Goal: Task Accomplishment & Management: Manage account settings

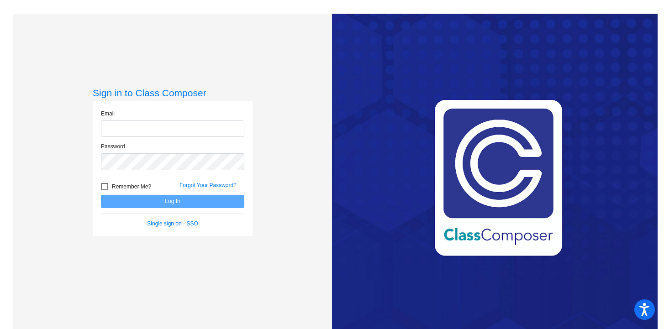
type input "[EMAIL_ADDRESS][DOMAIN_NAME]"
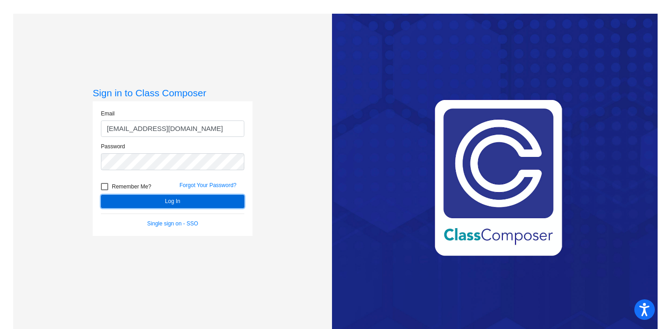
click at [172, 197] on button "Log In" at bounding box center [172, 201] width 143 height 13
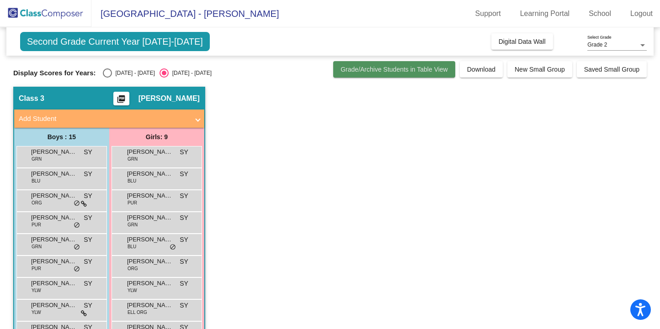
click at [380, 72] on span "Grade/Archive Students in Table View" at bounding box center [393, 69] width 107 height 7
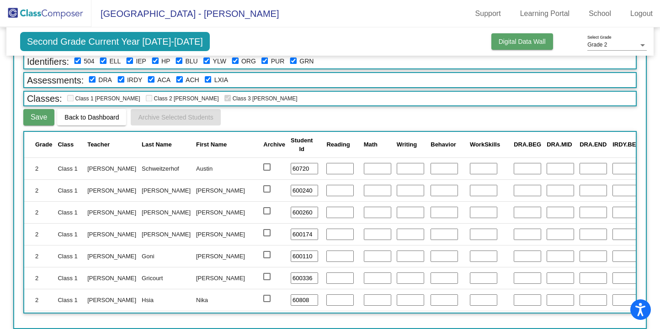
click at [515, 41] on span "Digital Data Wall" at bounding box center [521, 41] width 47 height 7
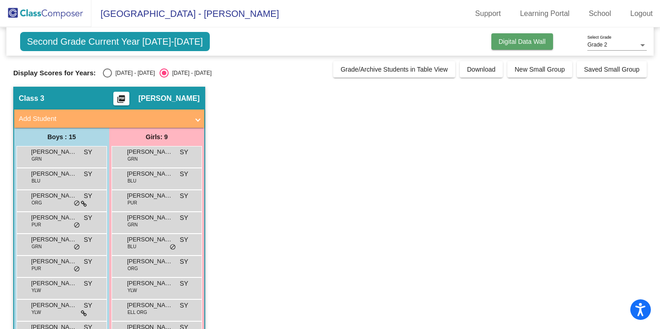
click at [507, 43] on span "Digital Data Wall" at bounding box center [521, 41] width 47 height 7
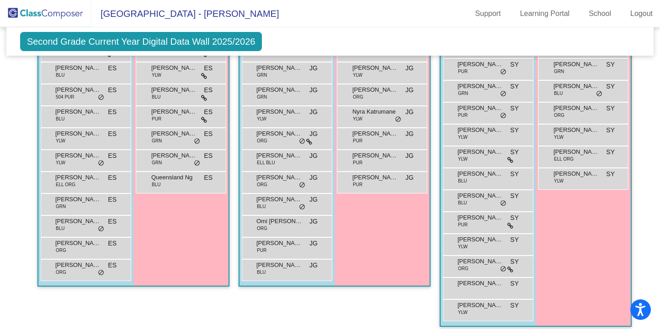
scroll to position [294, 0]
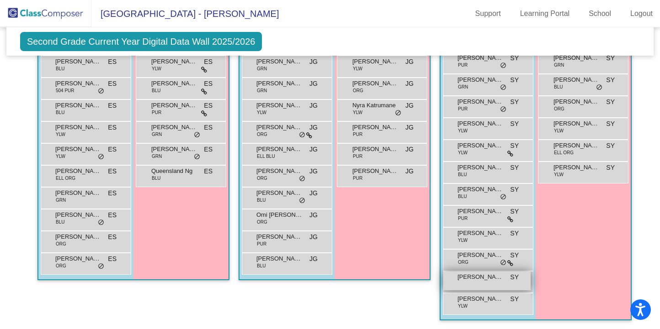
click at [485, 279] on span "[PERSON_NAME]" at bounding box center [480, 277] width 46 height 9
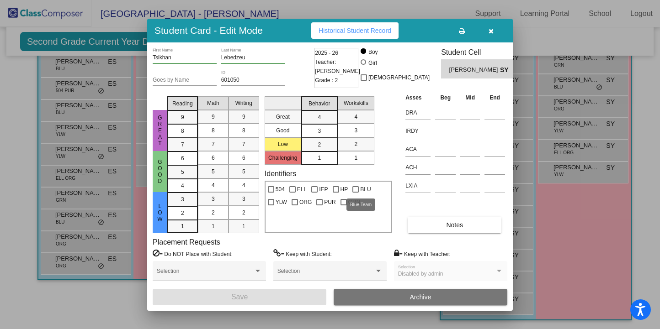
click at [358, 190] on label "BLU" at bounding box center [361, 189] width 18 height 11
click at [355, 193] on input "BLU" at bounding box center [355, 193] width 0 height 0
checkbox input "true"
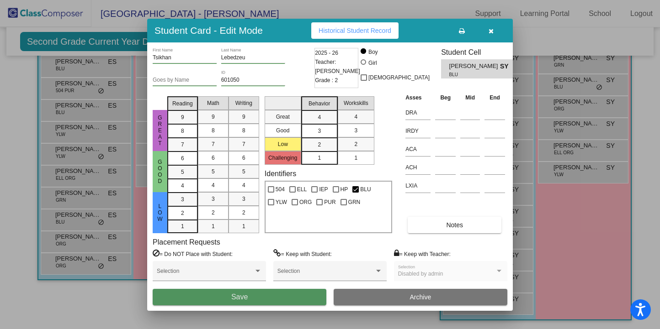
click at [262, 296] on button "Save" at bounding box center [240, 297] width 174 height 16
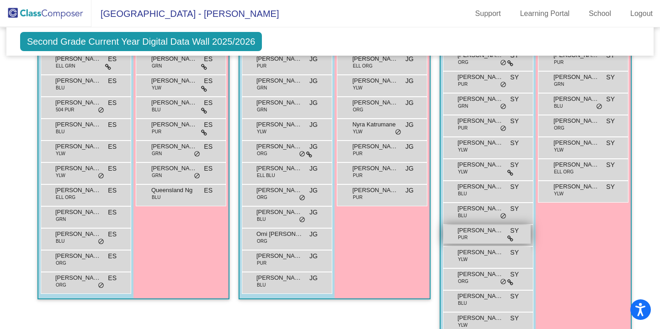
scroll to position [273, 0]
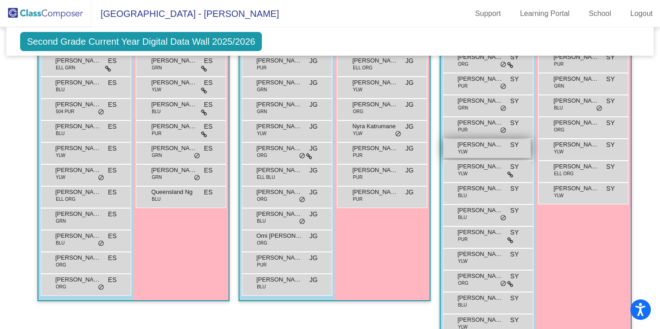
click at [481, 150] on div "[PERSON_NAME] YLW SY lock do_not_disturb_alt" at bounding box center [486, 148] width 87 height 19
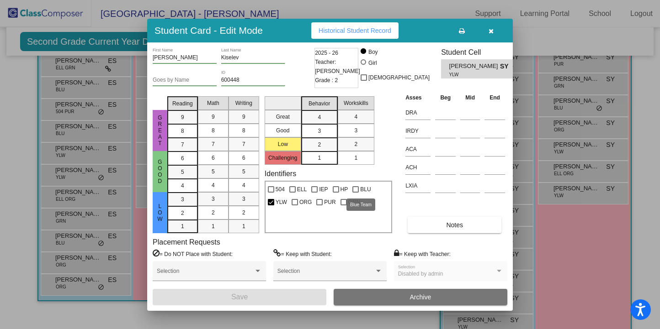
click at [356, 190] on div at bounding box center [355, 189] width 6 height 6
click at [355, 193] on input "BLU" at bounding box center [355, 193] width 0 height 0
checkbox input "true"
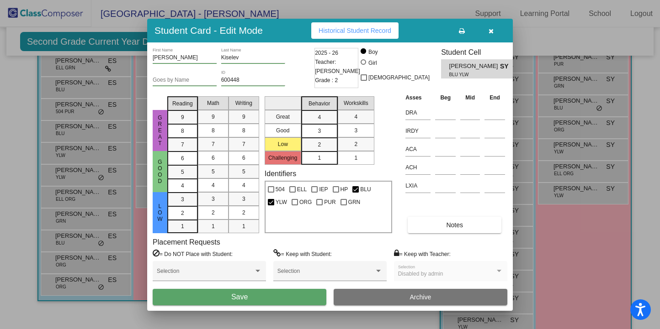
click at [266, 203] on div "YLW" at bounding box center [277, 201] width 24 height 13
click at [270, 203] on div at bounding box center [271, 202] width 6 height 6
click at [270, 206] on input "YLW" at bounding box center [270, 206] width 0 height 0
checkbox input "false"
click at [248, 298] on button "Save" at bounding box center [240, 297] width 174 height 16
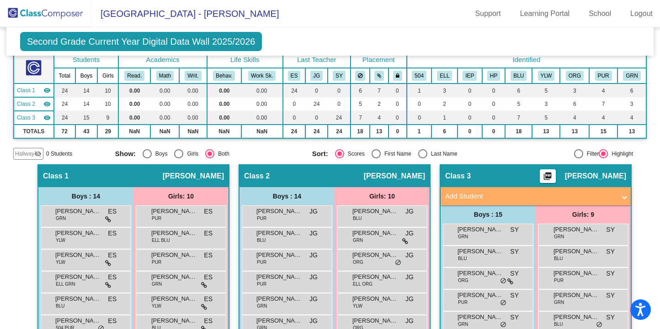
scroll to position [0, 0]
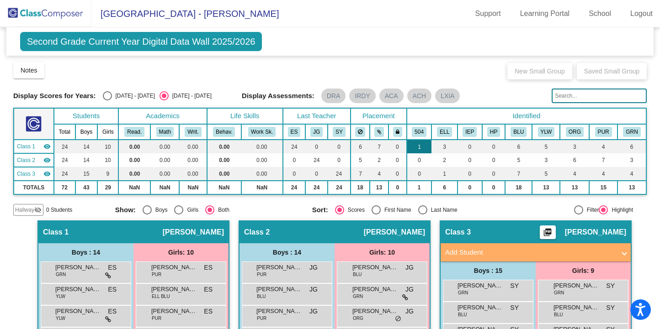
click at [414, 147] on td "1" at bounding box center [419, 147] width 25 height 14
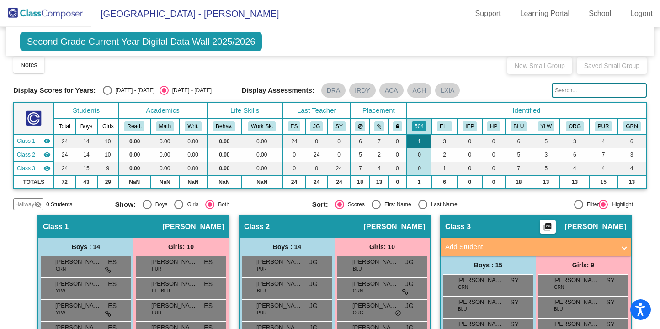
scroll to position [5, 0]
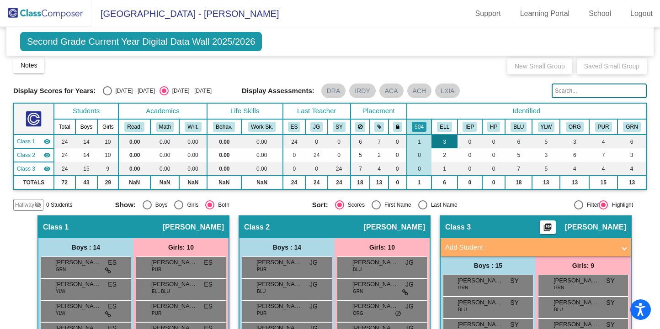
click at [441, 140] on td "3" at bounding box center [444, 142] width 26 height 14
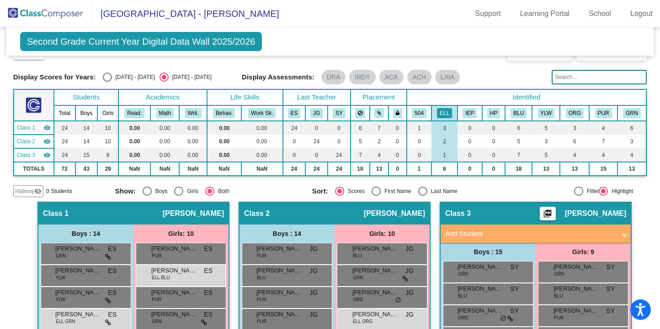
scroll to position [8, 0]
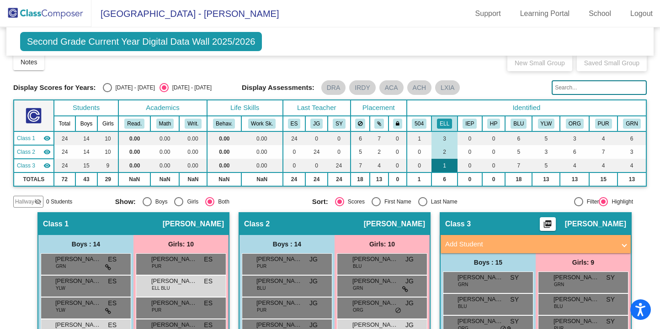
click at [446, 164] on td "1" at bounding box center [444, 166] width 26 height 14
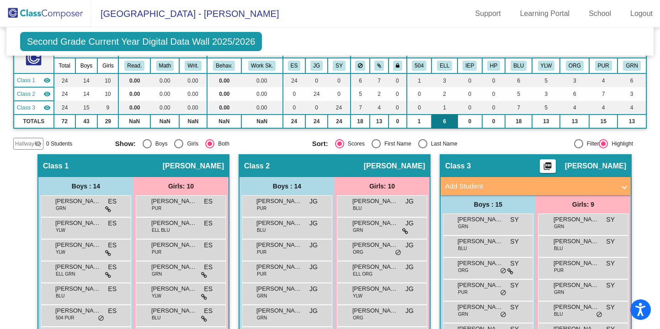
scroll to position [0, 0]
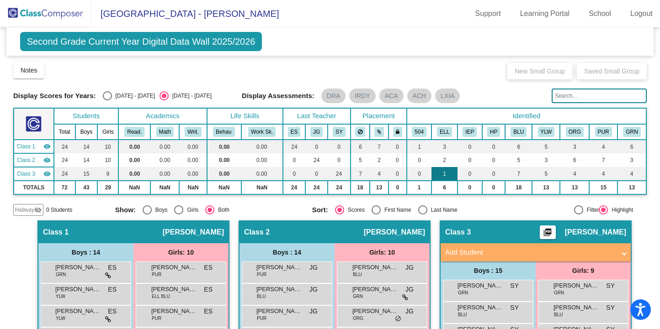
click at [444, 169] on td "1" at bounding box center [444, 174] width 26 height 14
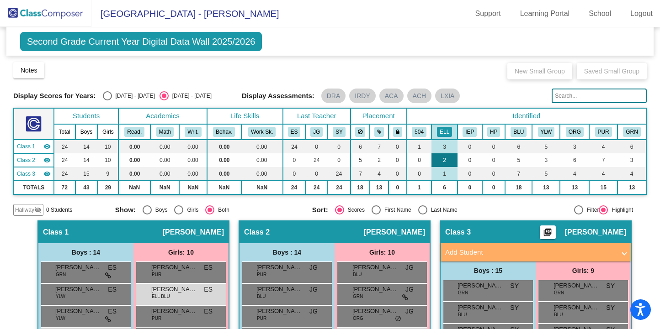
click at [443, 159] on td "2" at bounding box center [444, 160] width 26 height 14
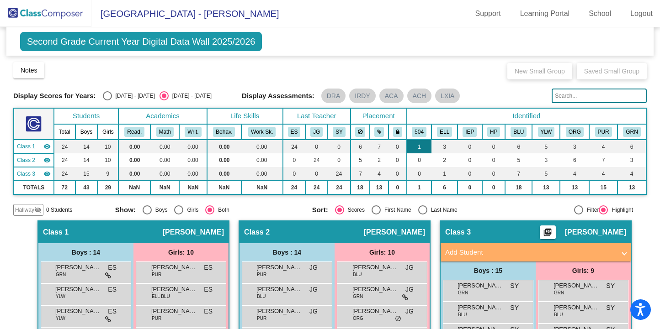
click at [415, 146] on td "1" at bounding box center [419, 147] width 25 height 14
